Goal: Information Seeking & Learning: Learn about a topic

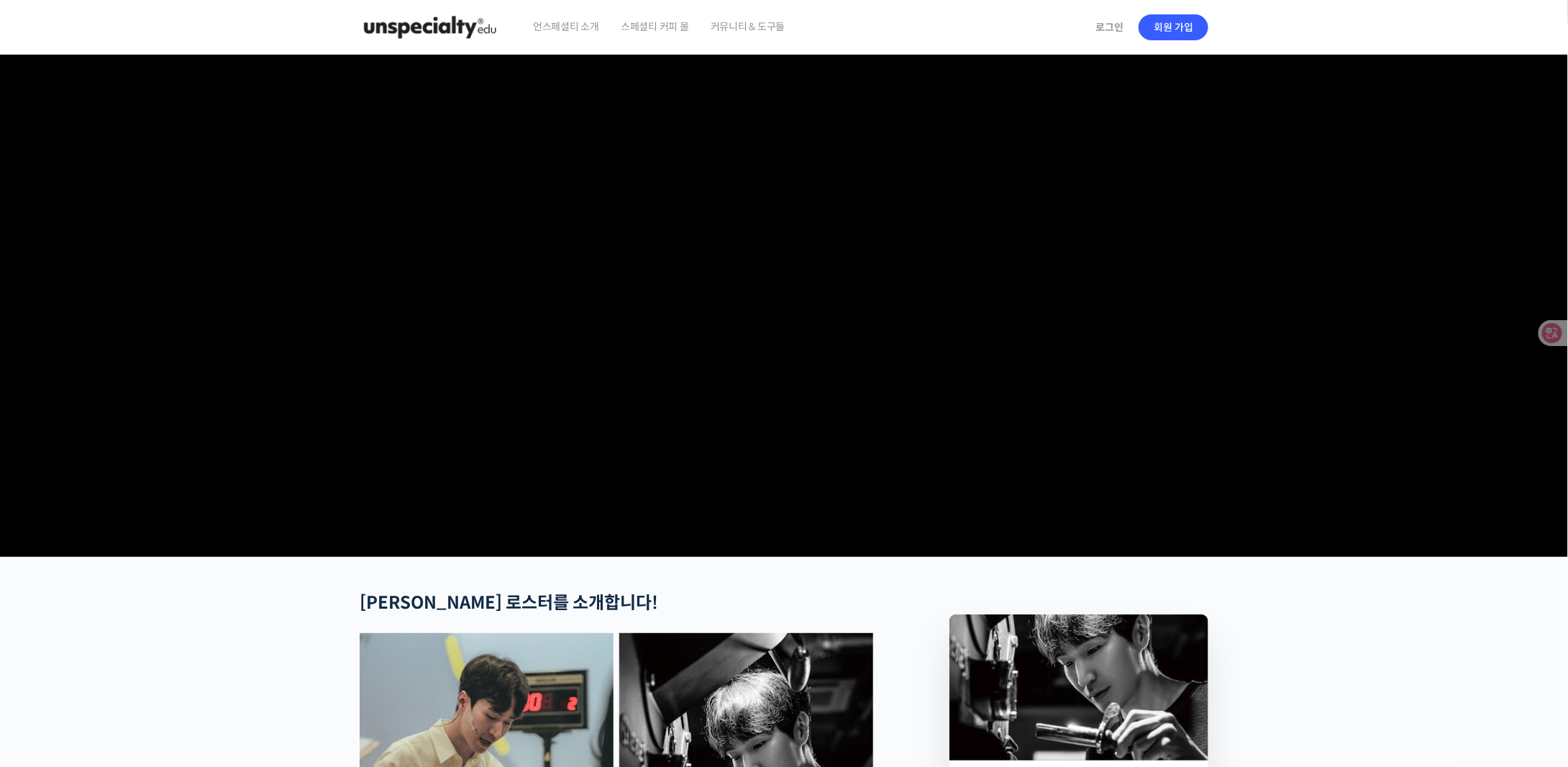
click at [584, 29] on span "언스페셜티 소개" at bounding box center [565, 26] width 66 height 55
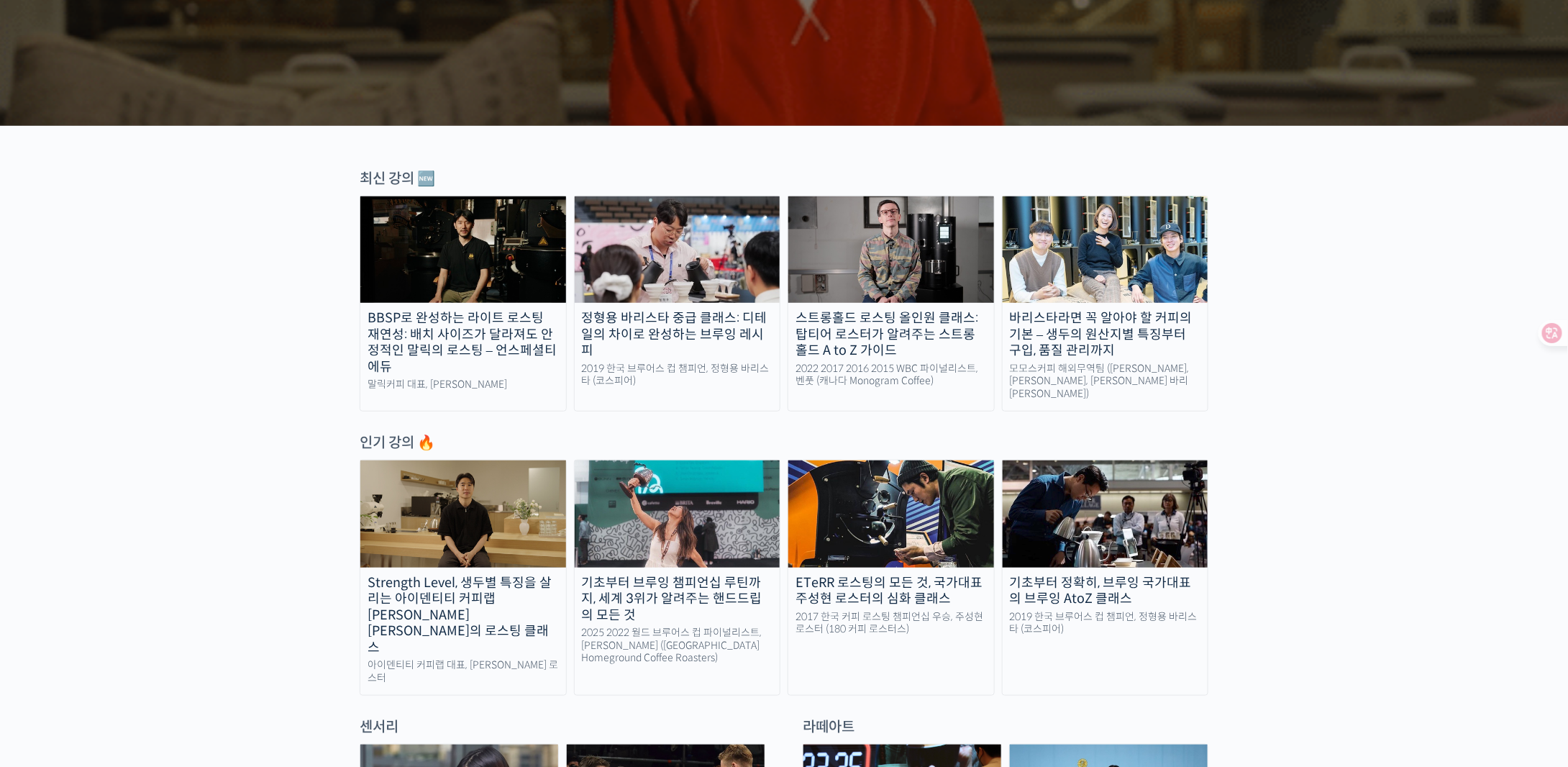
click at [935, 332] on div "스트롱홀드 로스팅 올인원 클래스: 탑티어 로스터가 알려주는 스트롱홀드 A to Z 가이드" at bounding box center [891, 334] width 206 height 49
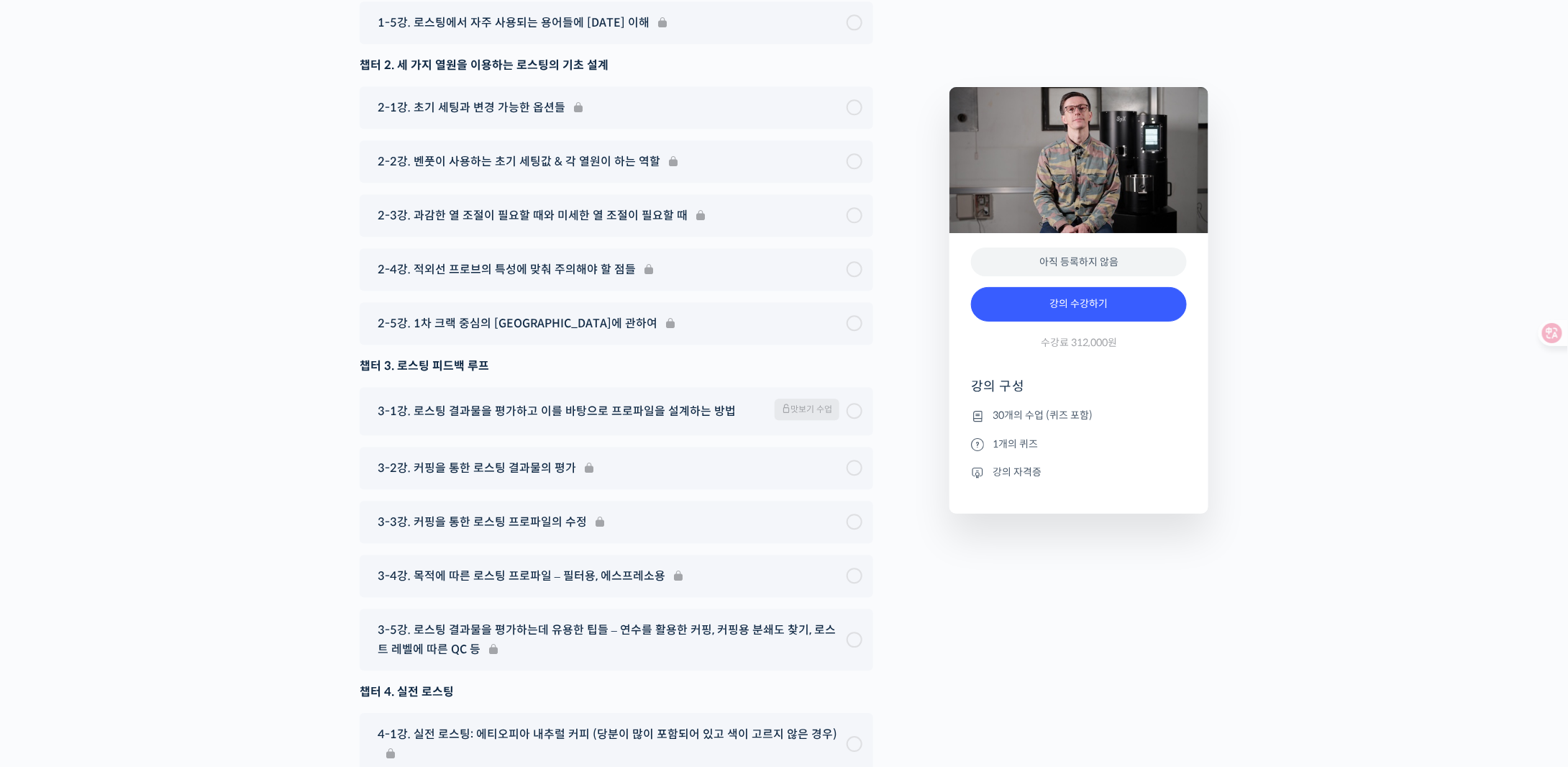
scroll to position [7268, 0]
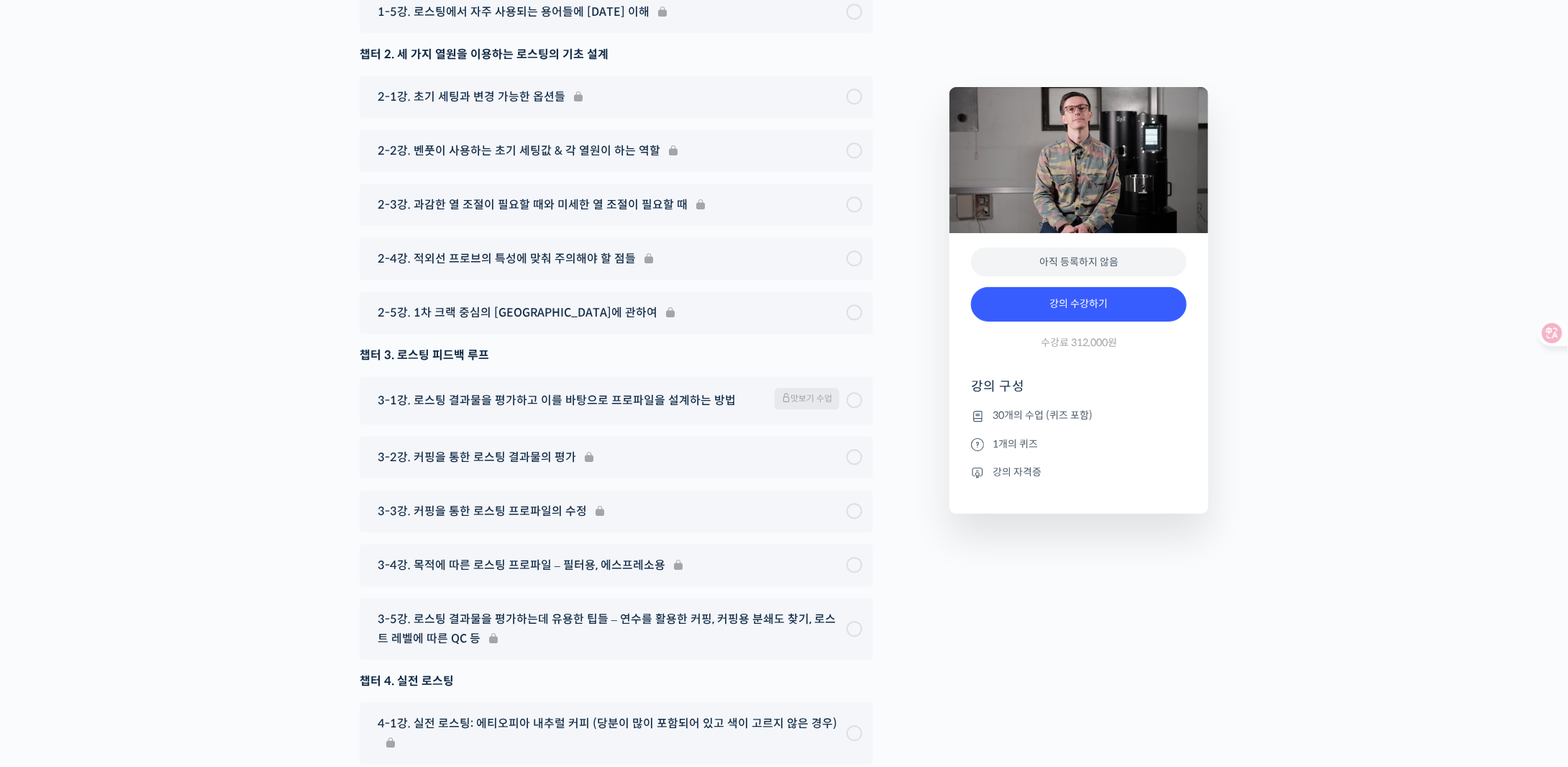
drag, startPoint x: 916, startPoint y: 308, endPoint x: 918, endPoint y: 300, distance: 8.2
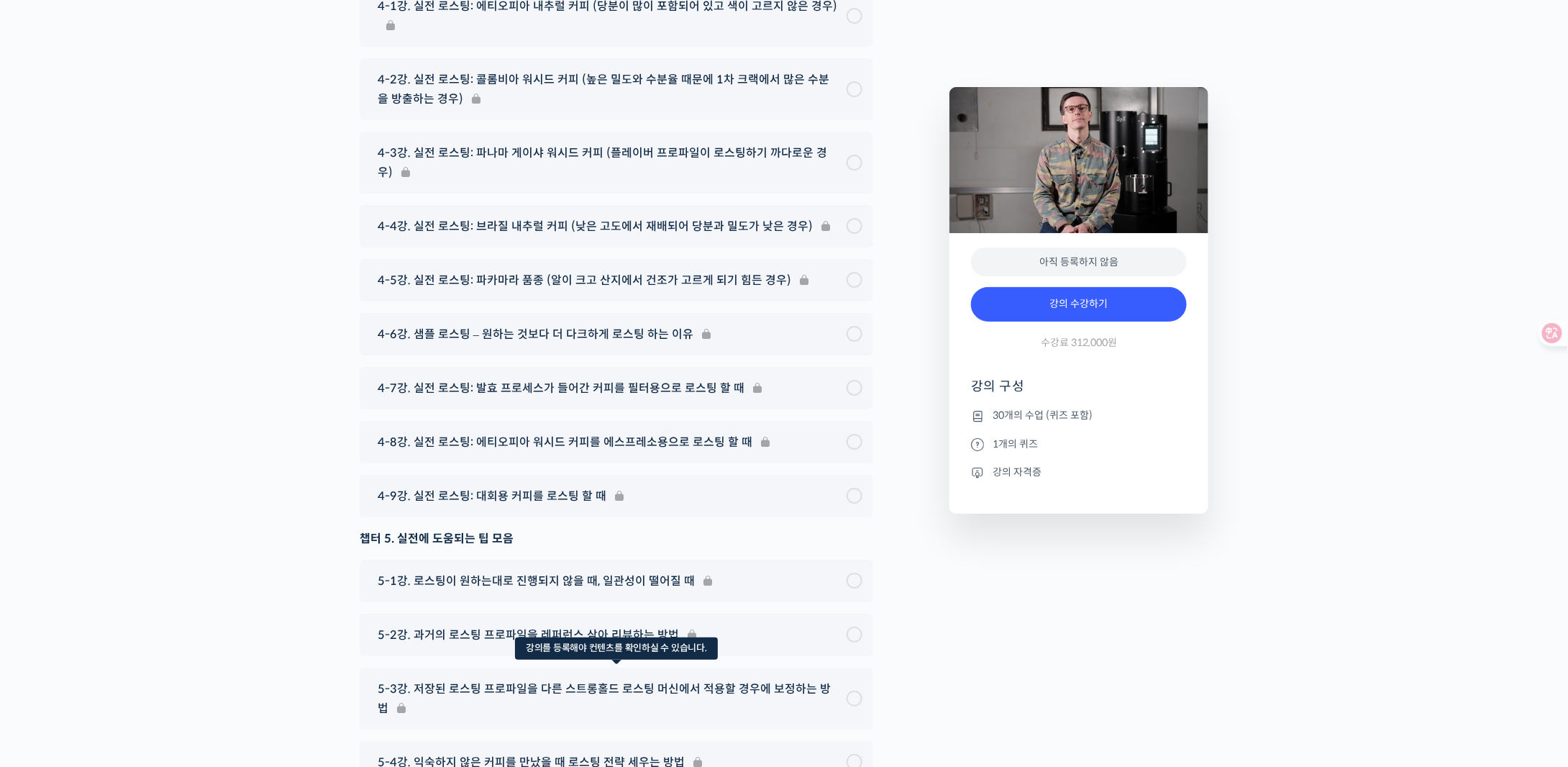
scroll to position [7960, 0]
